Goal: Information Seeking & Learning: Learn about a topic

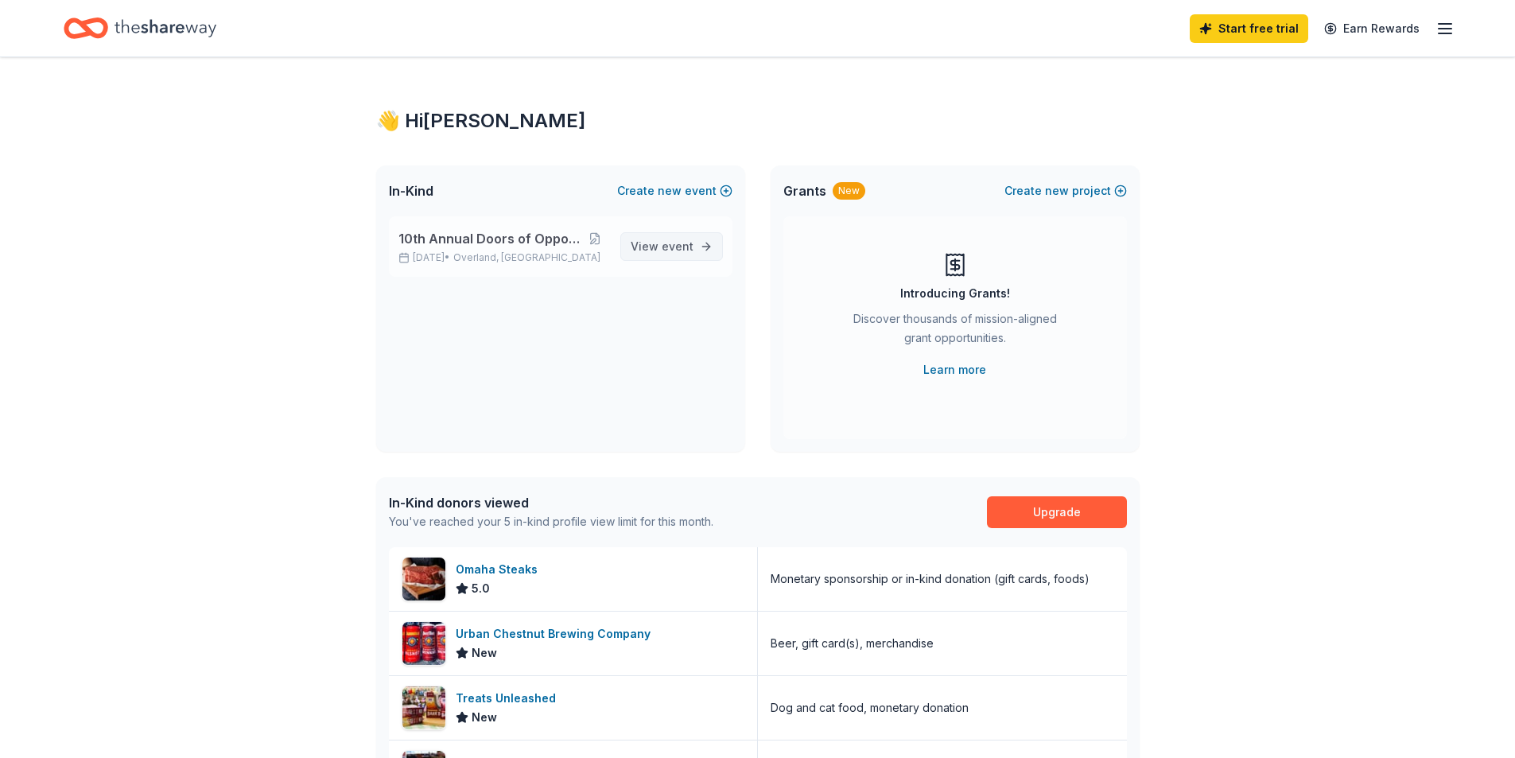
click at [650, 248] on span "View event" at bounding box center [662, 246] width 63 height 19
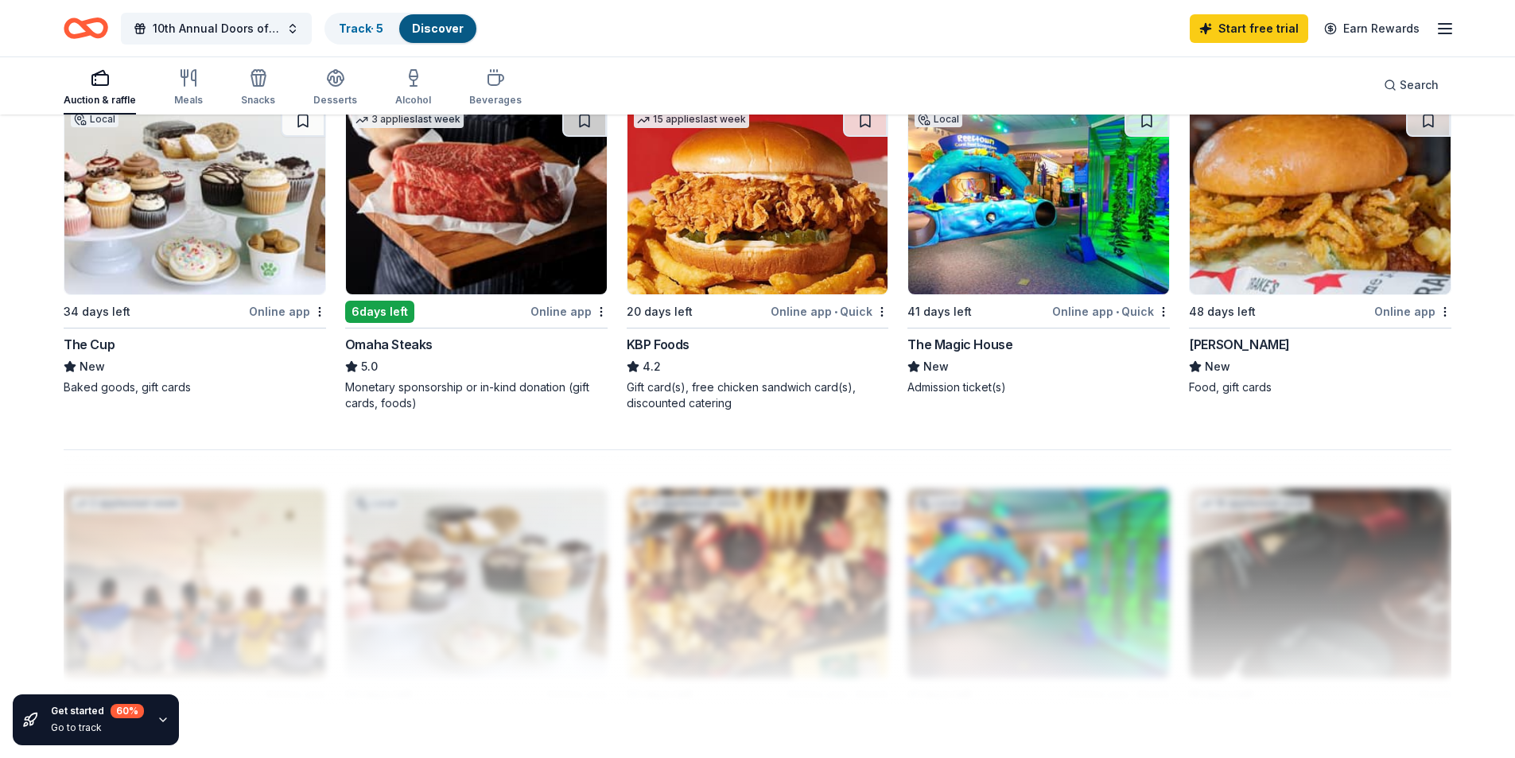
scroll to position [1113, 0]
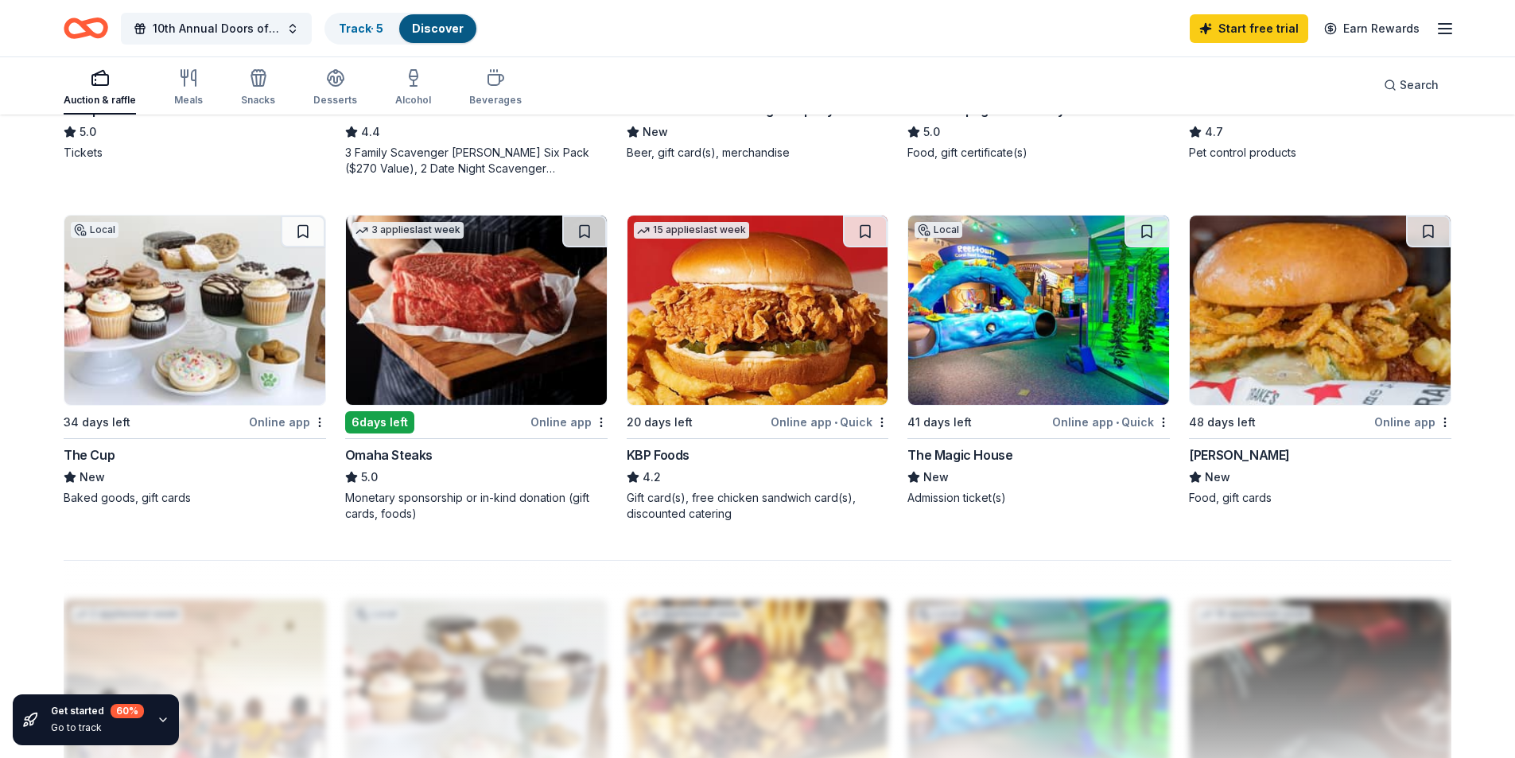
click at [486, 311] on img at bounding box center [476, 309] width 261 height 189
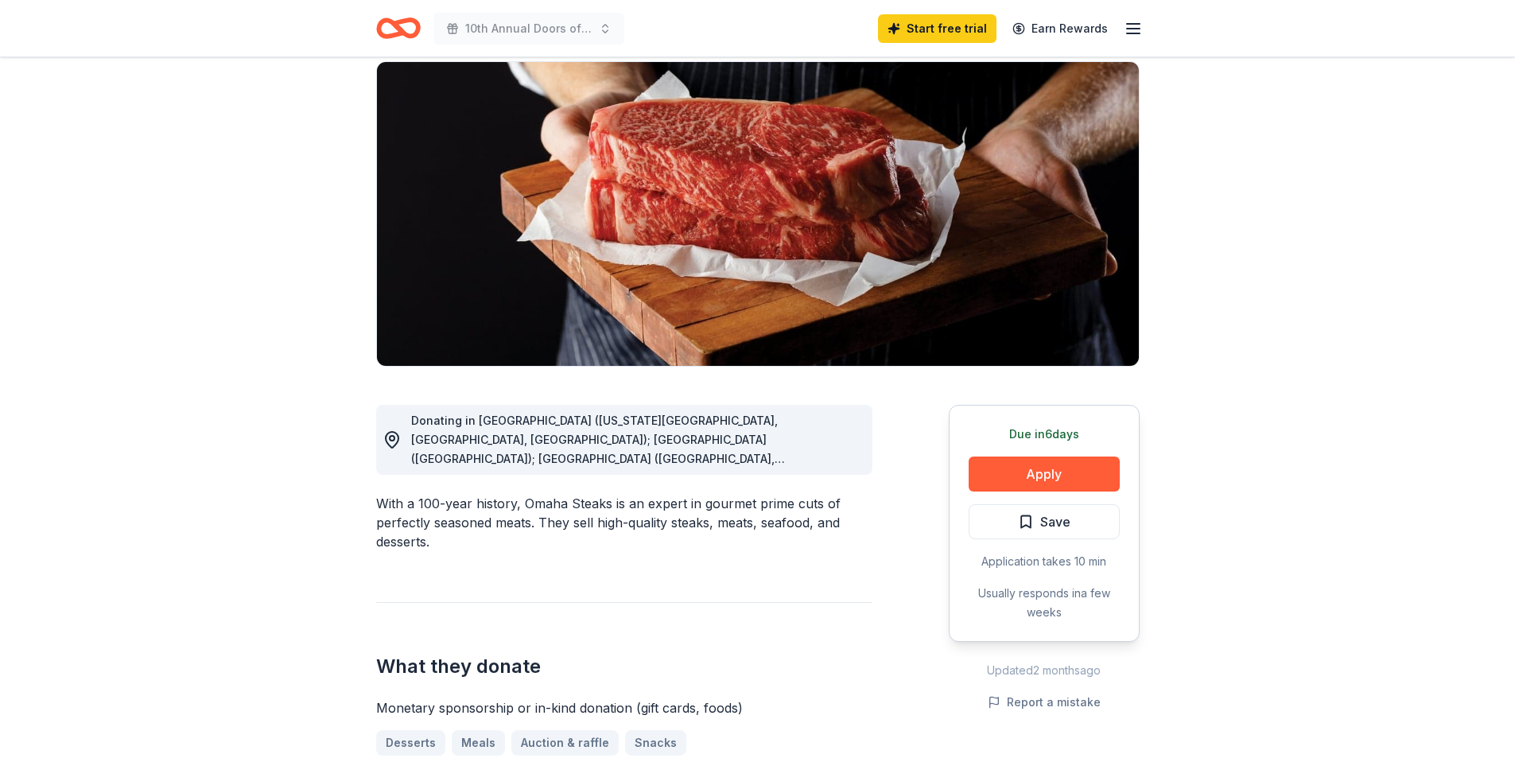
scroll to position [159, 0]
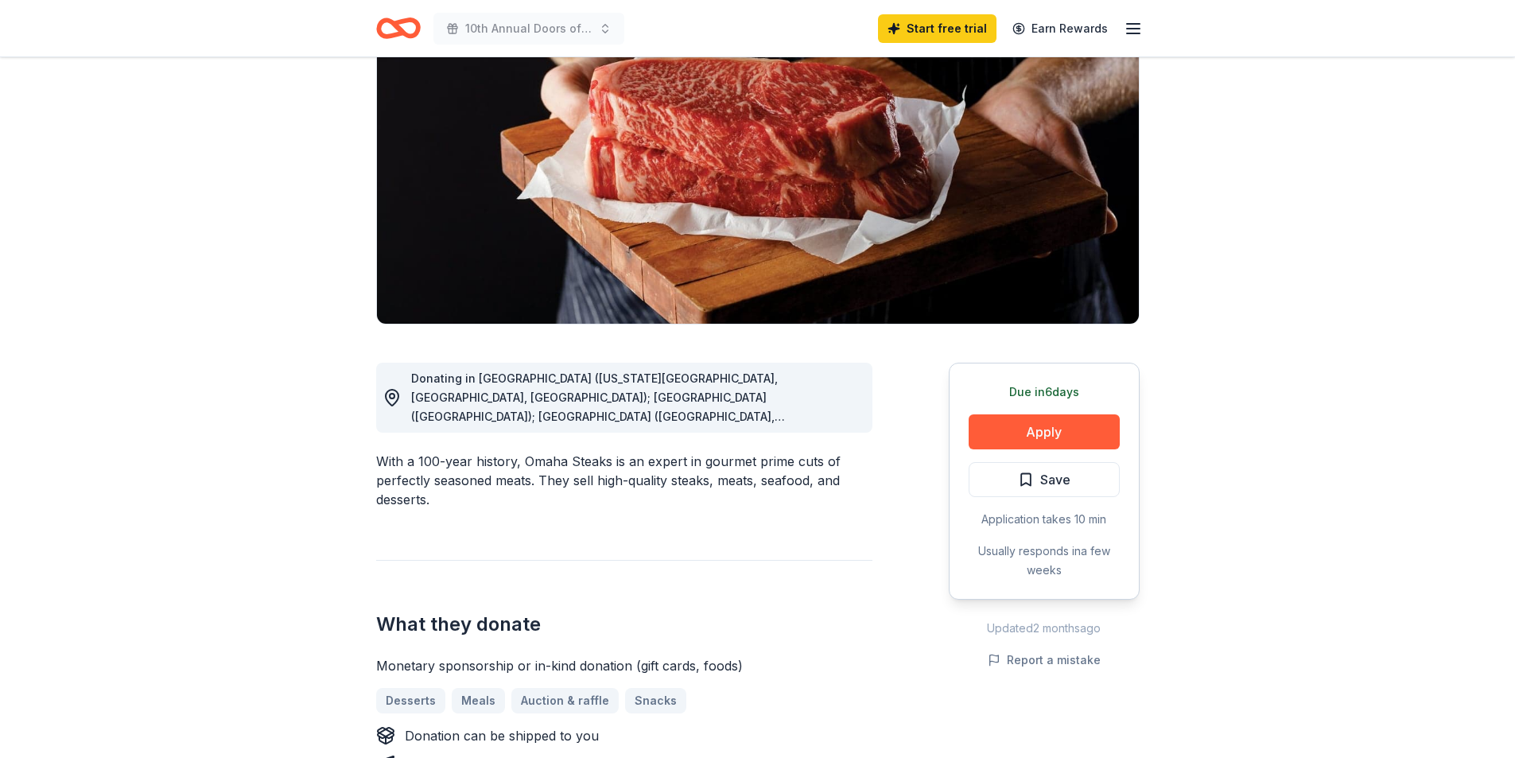
click at [612, 425] on div "Donating in [GEOGRAPHIC_DATA] ([US_STATE][GEOGRAPHIC_DATA], [GEOGRAPHIC_DATA], …" at bounding box center [635, 397] width 448 height 57
drag, startPoint x: 765, startPoint y: 424, endPoint x: 815, endPoint y: 420, distance: 50.3
click at [766, 424] on div "Donating in [GEOGRAPHIC_DATA] ([US_STATE][GEOGRAPHIC_DATA], [GEOGRAPHIC_DATA], …" at bounding box center [635, 397] width 448 height 57
click at [785, 419] on span "Donating in [GEOGRAPHIC_DATA] ([US_STATE][GEOGRAPHIC_DATA], [GEOGRAPHIC_DATA], …" at bounding box center [598, 549] width 374 height 357
click at [397, 394] on icon at bounding box center [392, 398] width 13 height 16
